Goal: Task Accomplishment & Management: Manage account settings

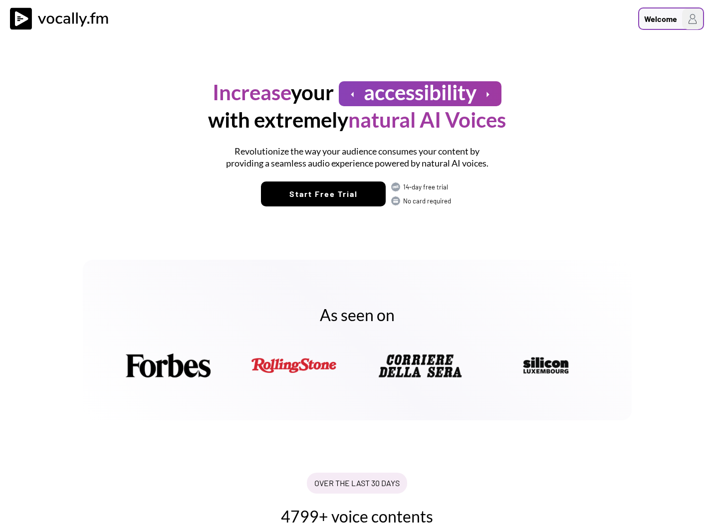
click at [653, 18] on div "Welcome" at bounding box center [660, 19] width 33 height 12
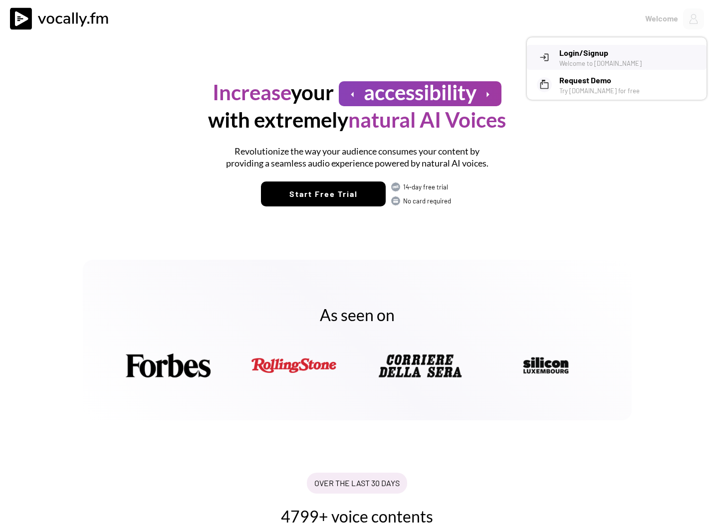
click at [602, 56] on h3 "Login/Signup" at bounding box center [629, 53] width 140 height 12
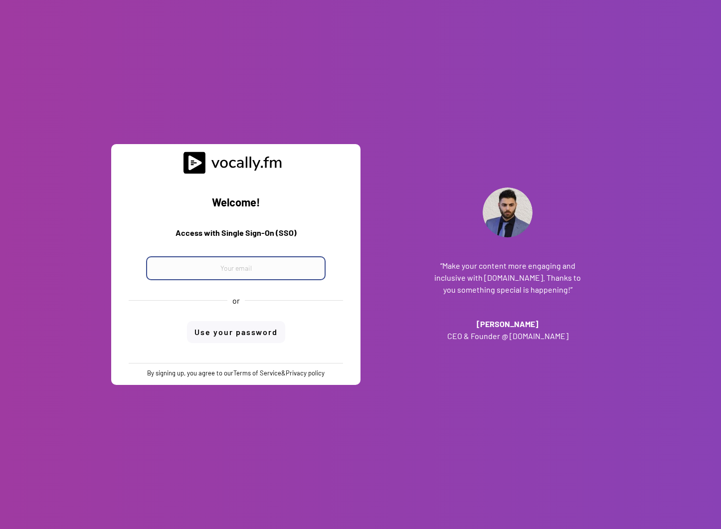
click at [261, 271] on input "email" at bounding box center [236, 268] width 180 height 24
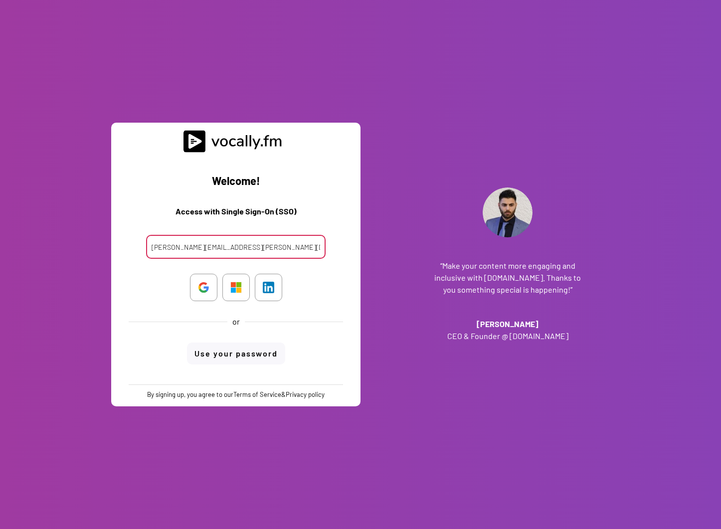
type input "clara.ferrante@external.eni.com"
